Goal: Find contact information: Find specific page/section

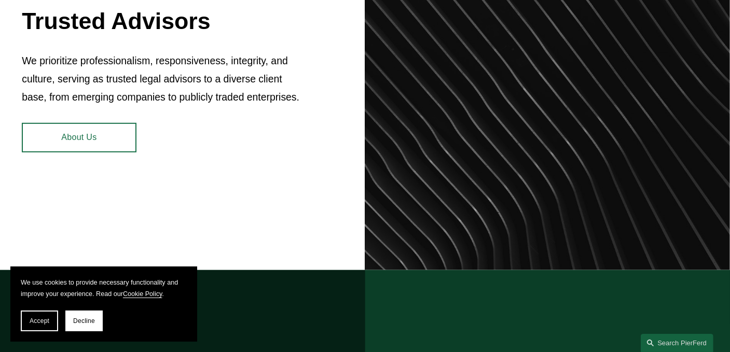
scroll to position [515, 0]
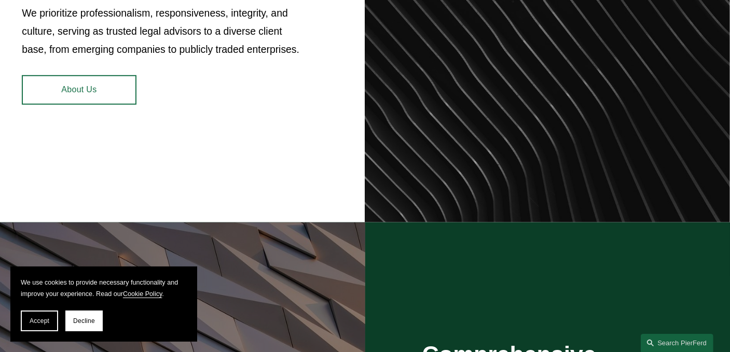
click at [66, 105] on link "About Us" at bounding box center [79, 90] width 114 height 30
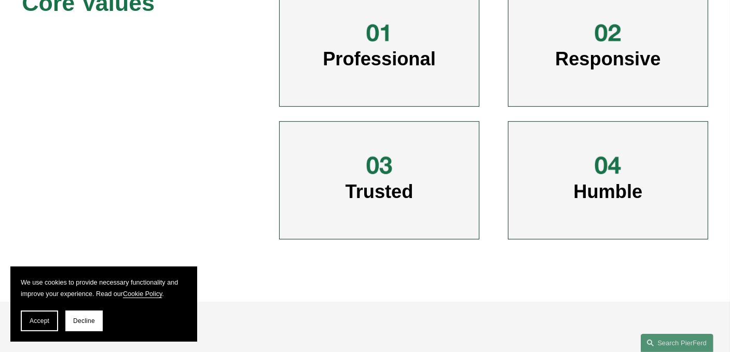
scroll to position [542, 0]
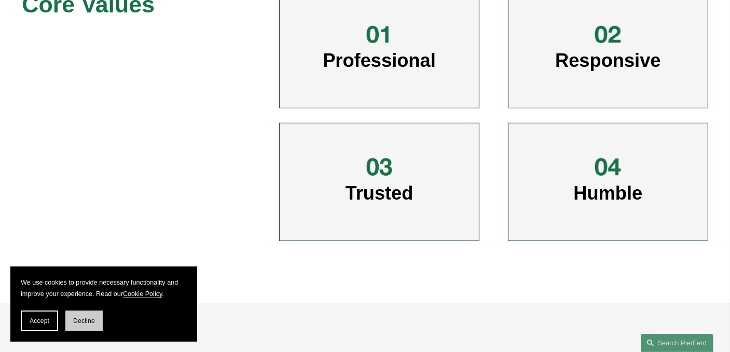
click at [80, 312] on button "Decline" at bounding box center [83, 321] width 37 height 21
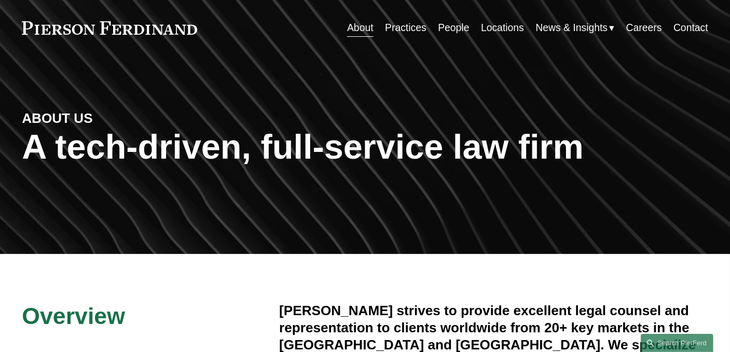
scroll to position [0, 0]
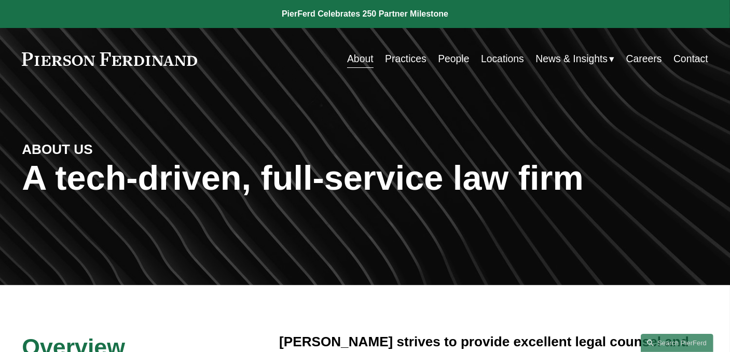
click at [444, 63] on link "People" at bounding box center [453, 59] width 31 height 20
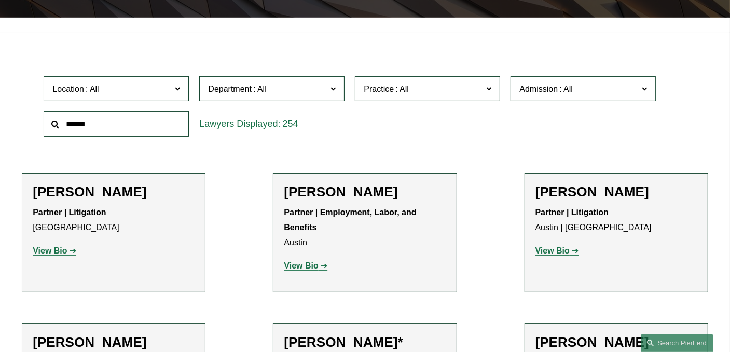
scroll to position [267, 0]
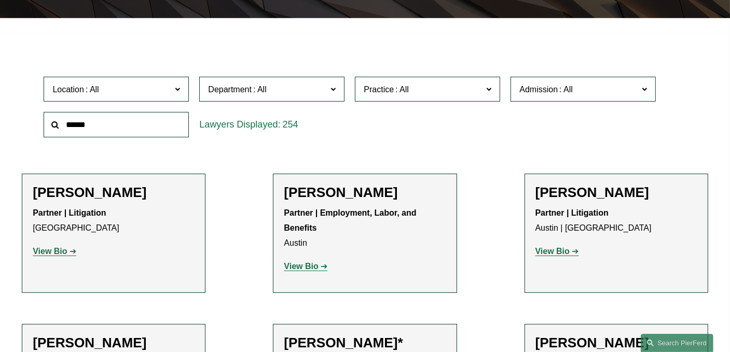
click at [83, 127] on input "text" at bounding box center [116, 124] width 145 height 25
type input "********"
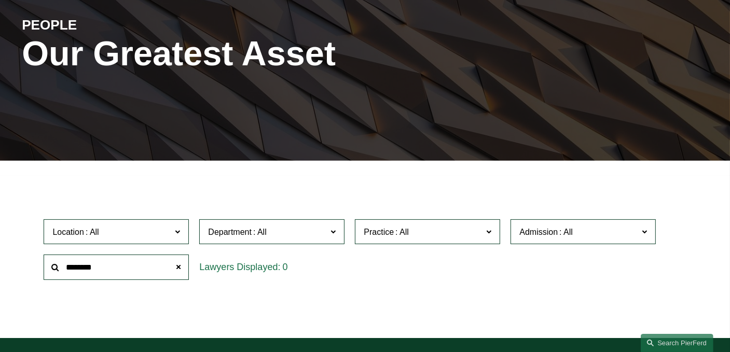
scroll to position [125, 0]
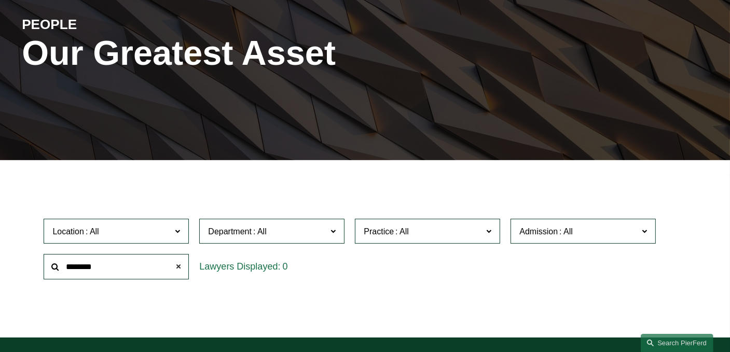
click at [181, 266] on span at bounding box center [178, 267] width 21 height 21
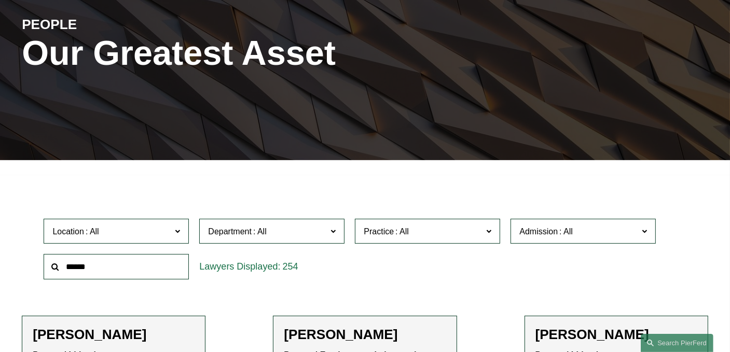
click at [127, 234] on span "Location" at bounding box center [111, 232] width 119 height 14
click at [0, 0] on link "New York" at bounding box center [0, 0] width 0 height 0
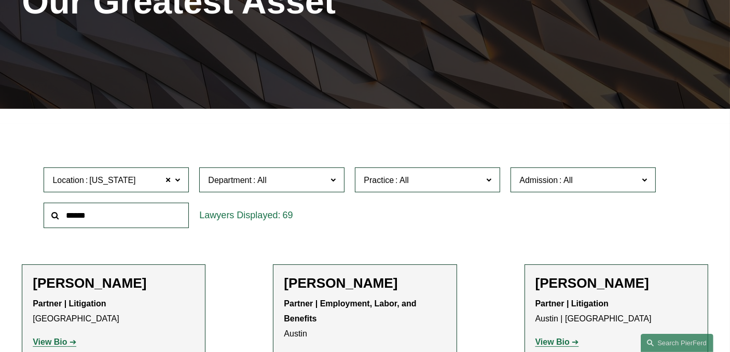
scroll to position [180, 0]
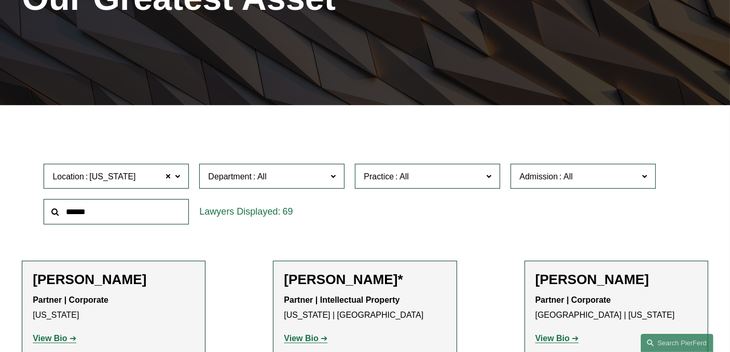
click at [429, 226] on div "Location New York New York All Atlanta Austin Boston Charlotte Chicago Cincinna…" at bounding box center [364, 194] width 653 height 71
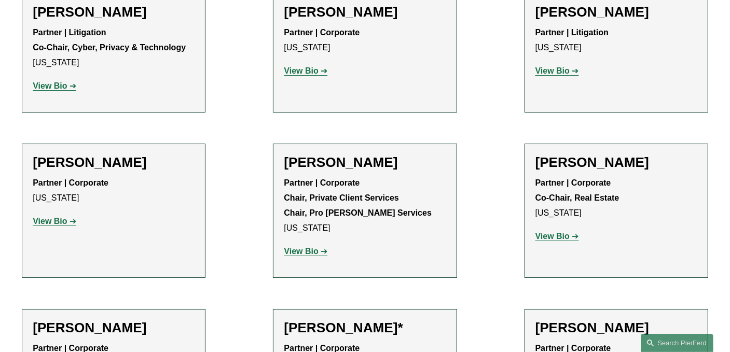
scroll to position [3472, 0]
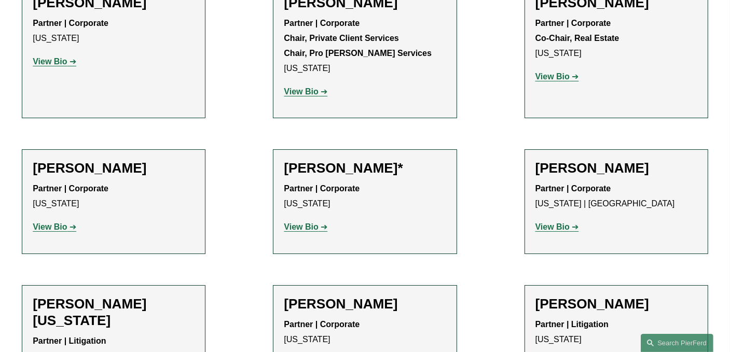
scroll to position [3626, 0]
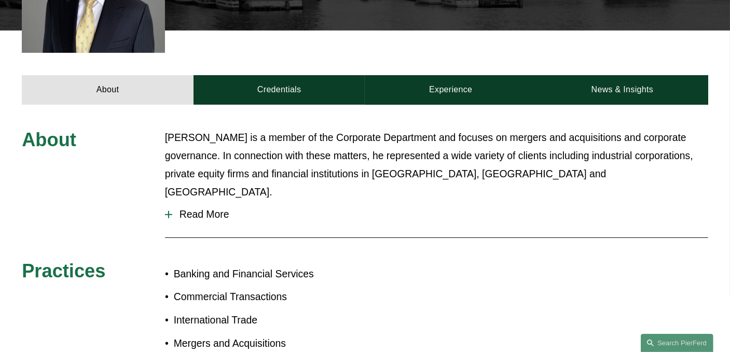
scroll to position [360, 0]
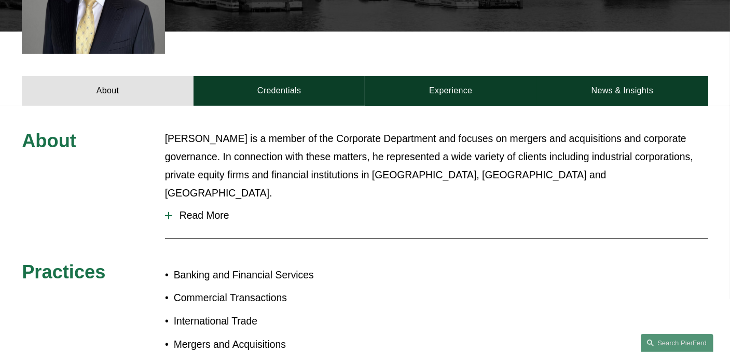
click at [381, 202] on button "Read More" at bounding box center [436, 216] width 543 height 28
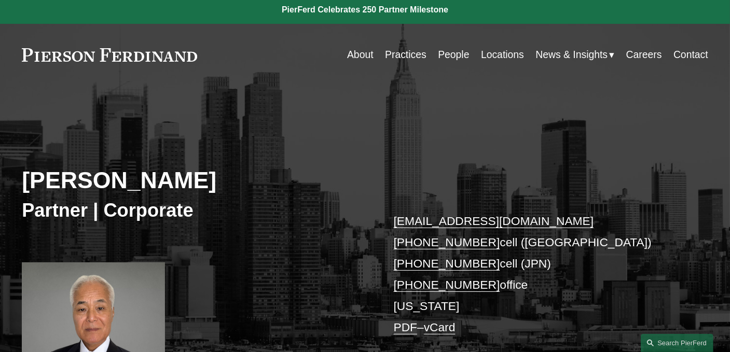
scroll to position [0, 0]
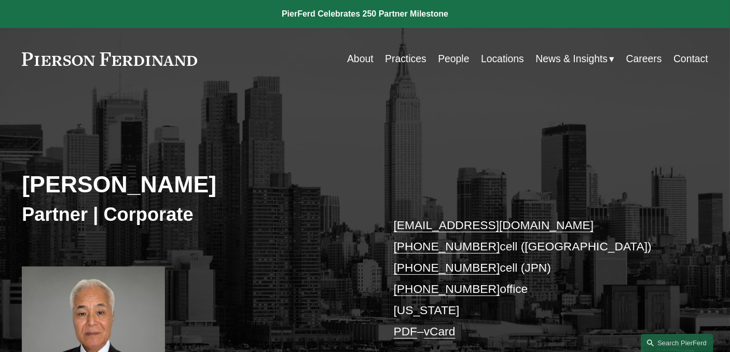
click at [500, 60] on link "Locations" at bounding box center [502, 59] width 43 height 20
click at [39, 55] on link at bounding box center [109, 58] width 175 height 13
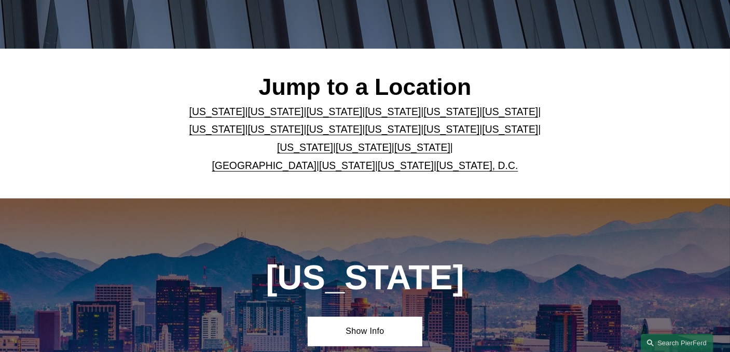
scroll to position [238, 0]
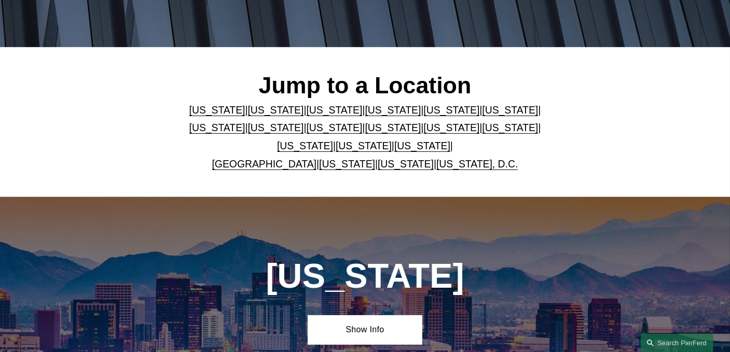
click at [423, 133] on link "New York" at bounding box center [451, 127] width 56 height 11
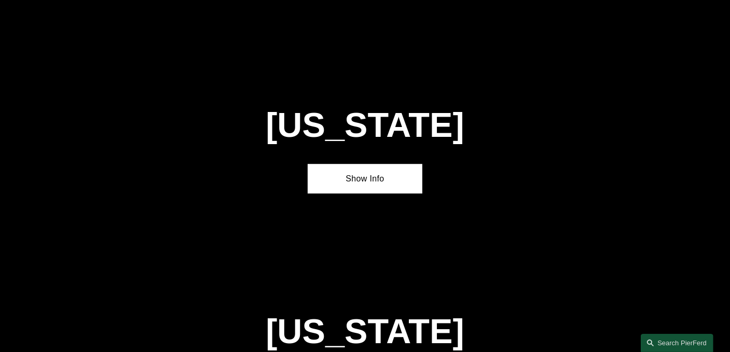
scroll to position [2526, 0]
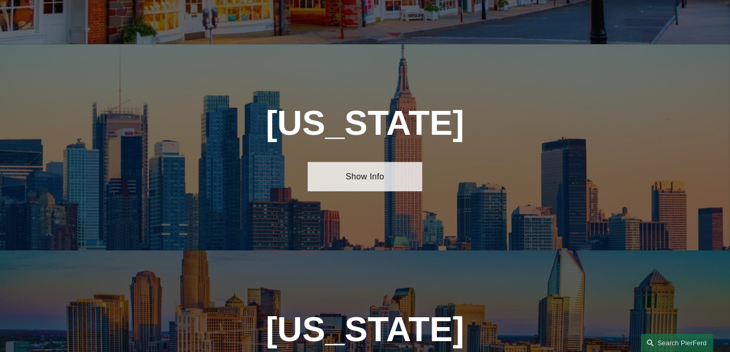
click at [382, 162] on link "Show Info" at bounding box center [365, 177] width 114 height 30
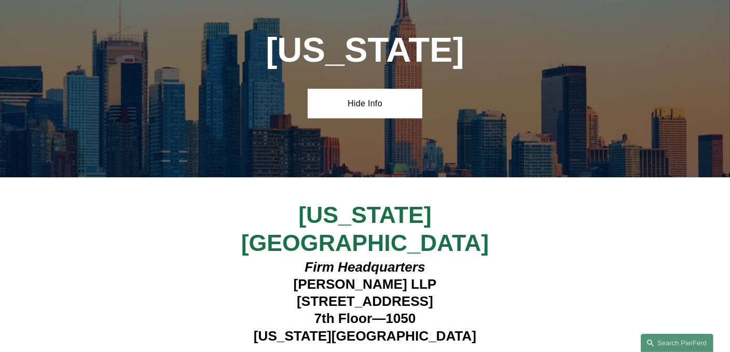
scroll to position [2605, 0]
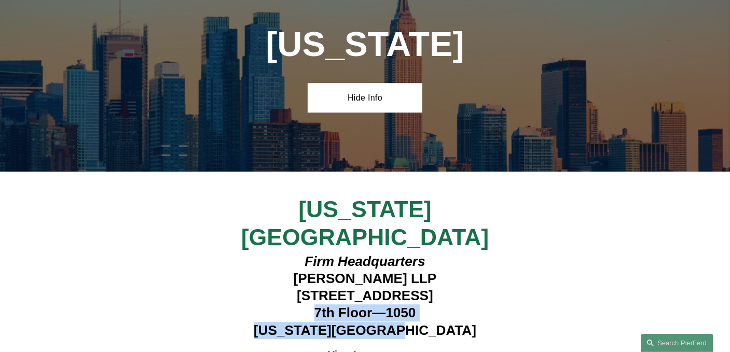
drag, startPoint x: 309, startPoint y: 242, endPoint x: 453, endPoint y: 263, distance: 145.2
click at [453, 263] on h4 "Firm Headquarters Pierson Ferdinand LLP 1270 Avenue of the Americas 7th Floor—1…" at bounding box center [365, 296] width 286 height 86
copy h4 "7th Floor—1050 New York, NY 10020"
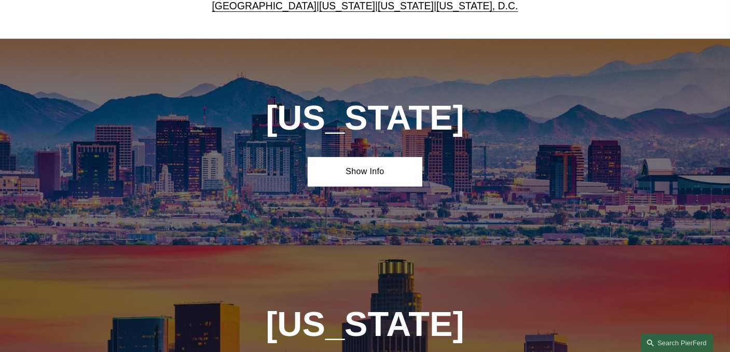
scroll to position [311, 0]
